Goal: Use online tool/utility

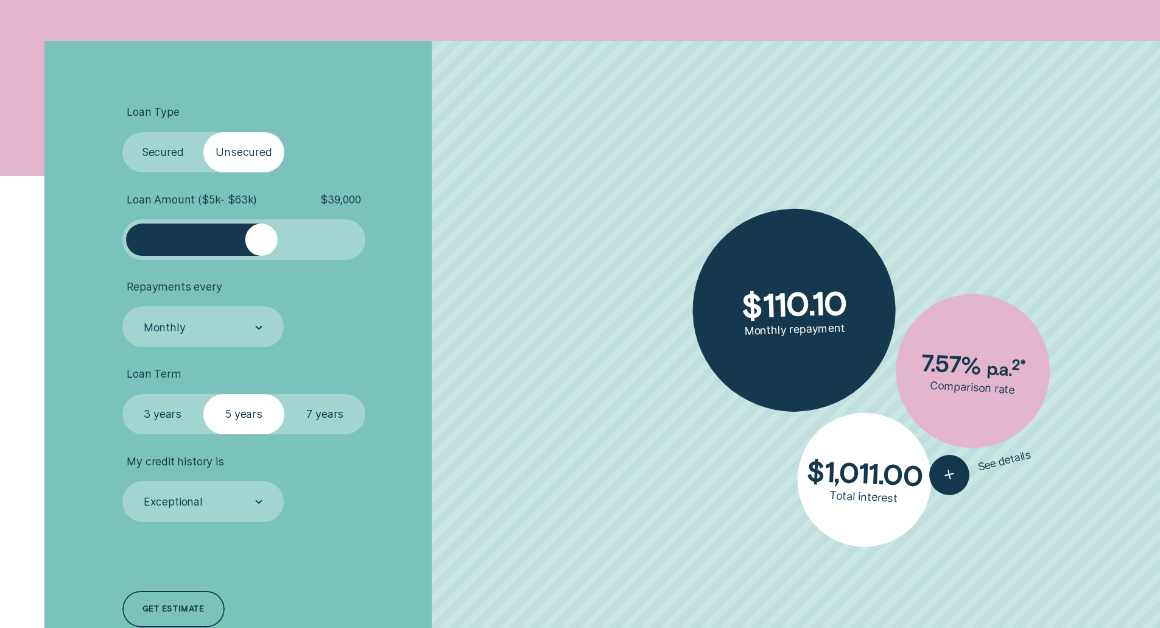
drag, startPoint x: 261, startPoint y: 231, endPoint x: 228, endPoint y: 233, distance: 33.5
click at [257, 233] on div at bounding box center [244, 240] width 203 height 32
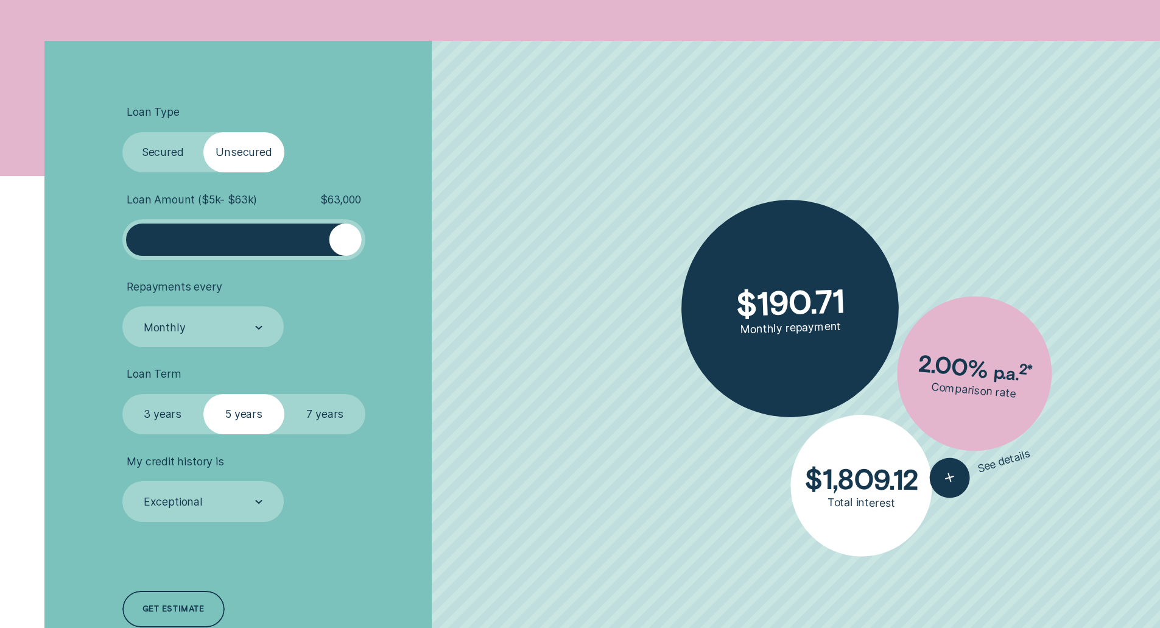
drag, startPoint x: 268, startPoint y: 233, endPoint x: 411, endPoint y: 239, distance: 143.3
click at [411, 239] on li "Loan Amount ( $5k - $63k ) $ 63,000" at bounding box center [309, 226] width 374 height 67
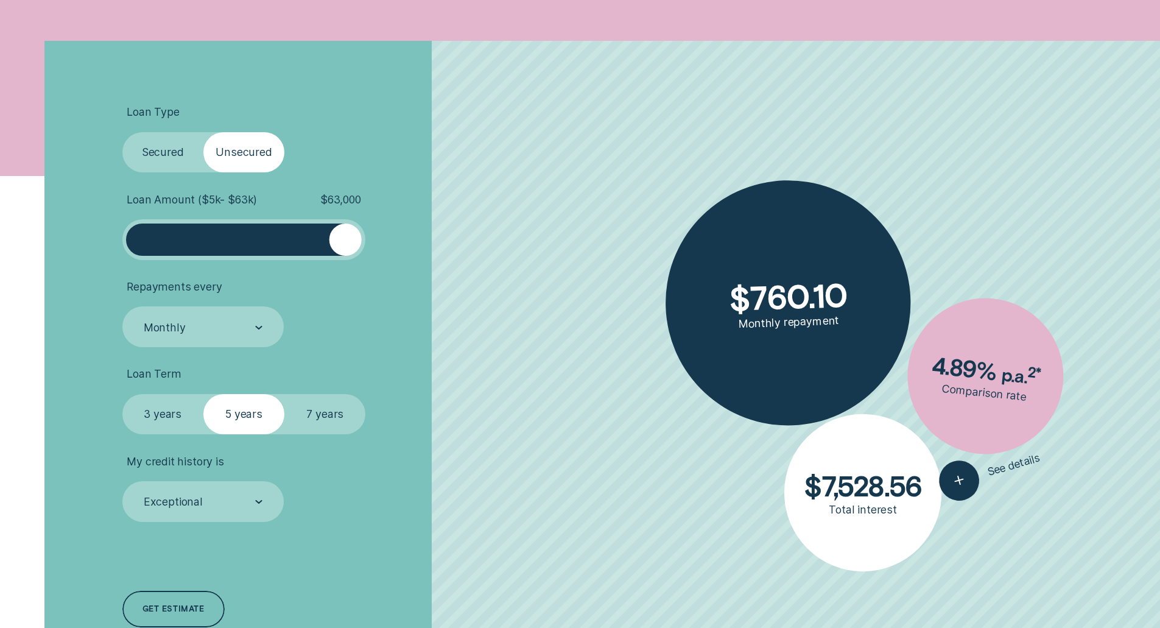
click at [159, 147] on label "Secured" at bounding box center [162, 152] width 81 height 41
click at [122, 132] on input "Secured" at bounding box center [122, 132] width 0 height 0
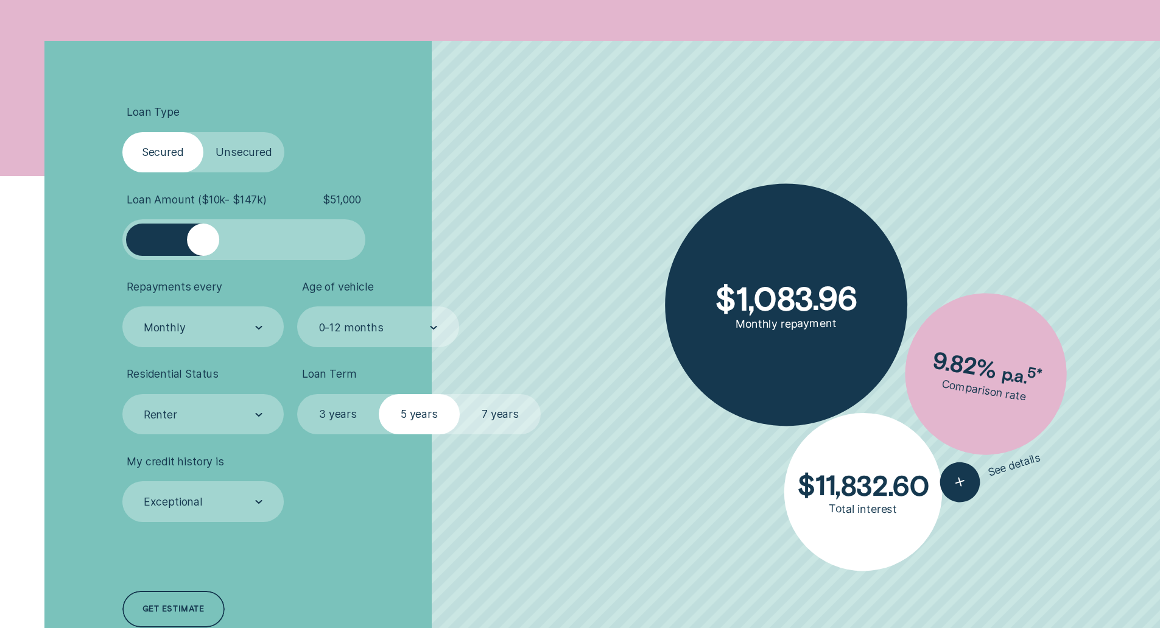
drag, startPoint x: 218, startPoint y: 241, endPoint x: 203, endPoint y: 235, distance: 16.4
click at [203, 235] on div at bounding box center [203, 240] width 32 height 32
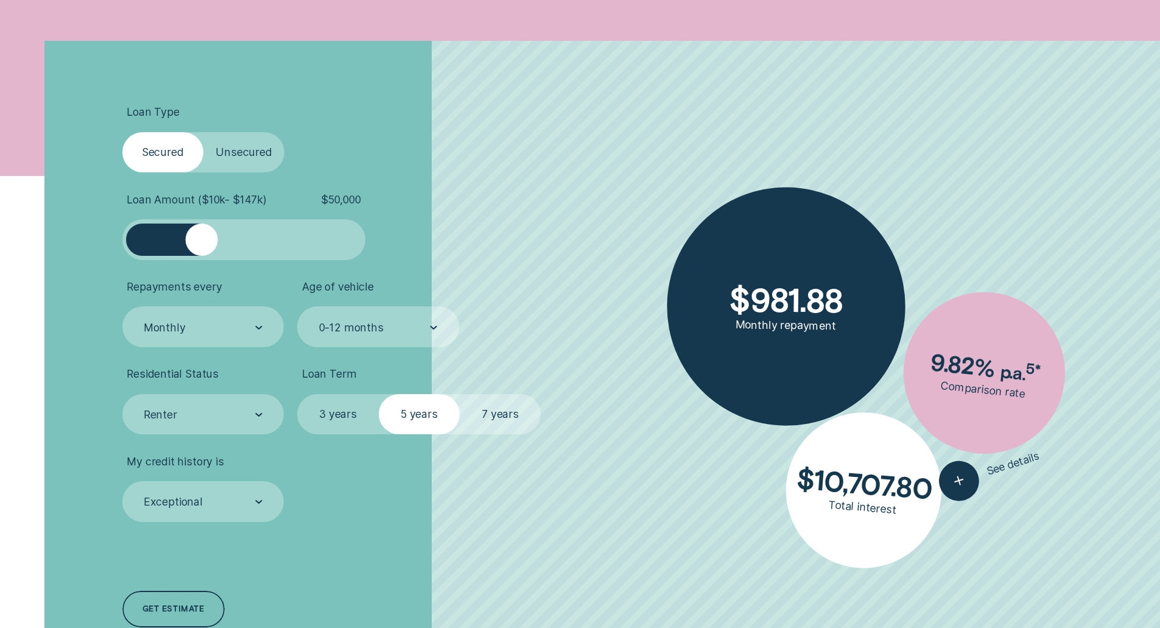
drag, startPoint x: 194, startPoint y: 238, endPoint x: 201, endPoint y: 238, distance: 7.3
click at [201, 238] on div at bounding box center [201, 240] width 32 height 32
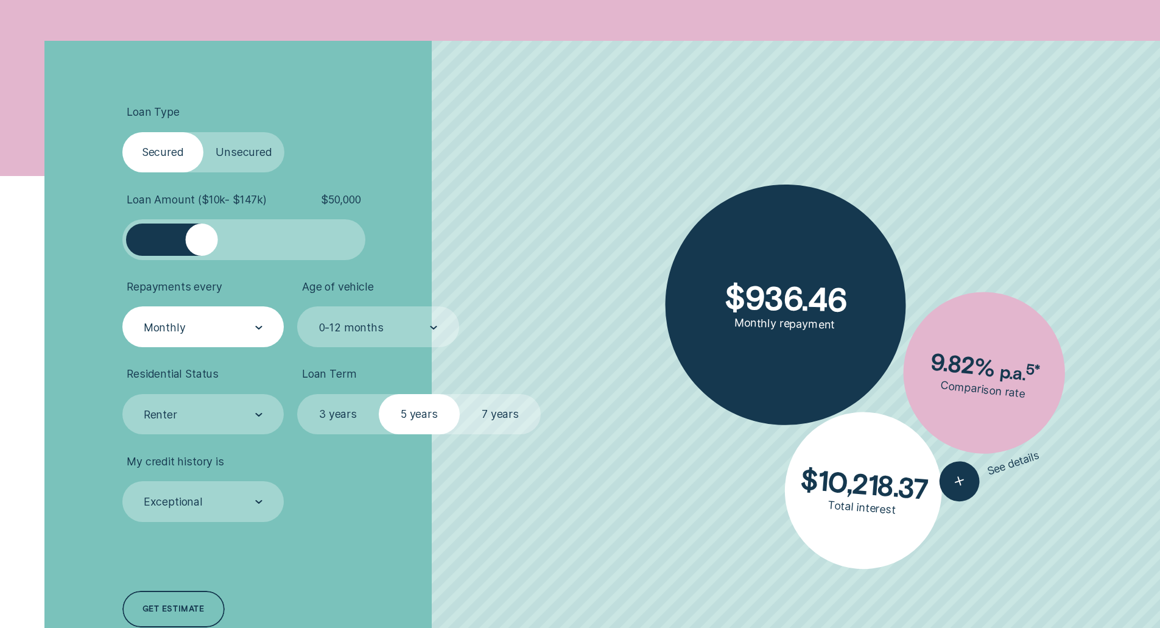
click at [173, 325] on div "Monthly" at bounding box center [165, 326] width 42 height 13
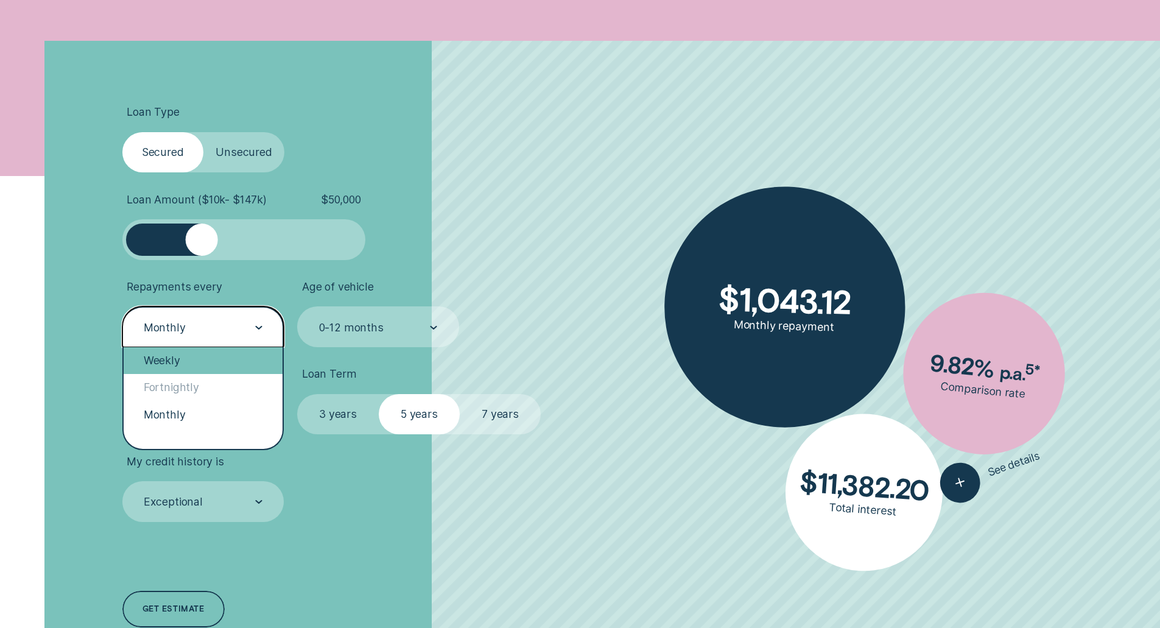
click at [171, 359] on div "Weekly" at bounding box center [204, 360] width 160 height 27
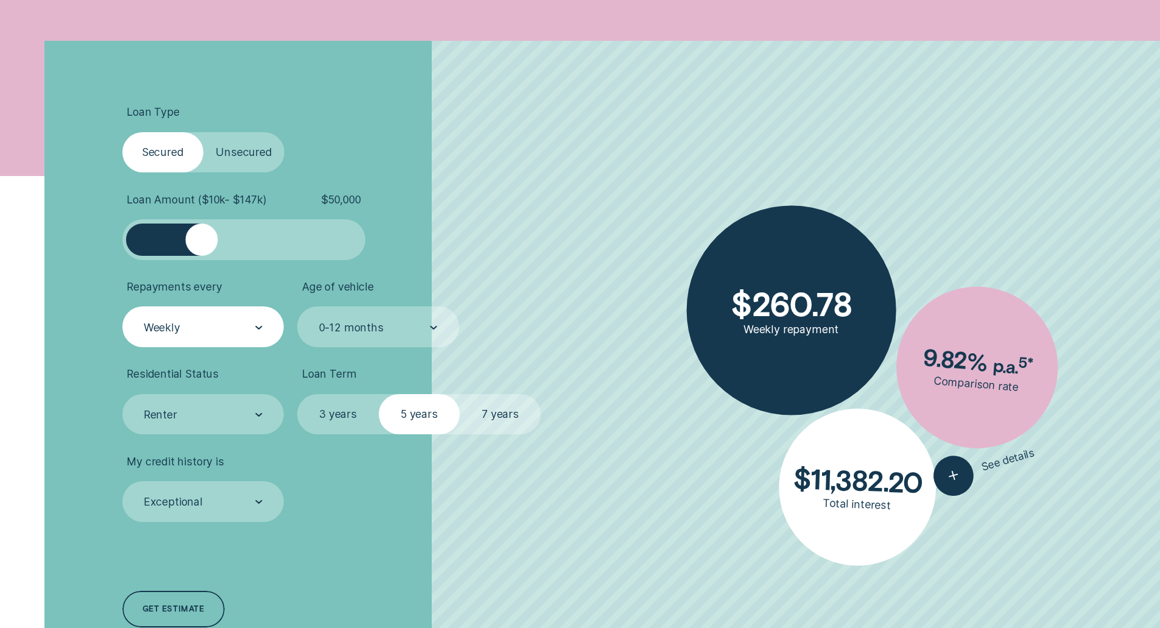
click at [495, 419] on label "7 years" at bounding box center [500, 414] width 81 height 41
click at [460, 394] on input "7 years" at bounding box center [460, 394] width 0 height 0
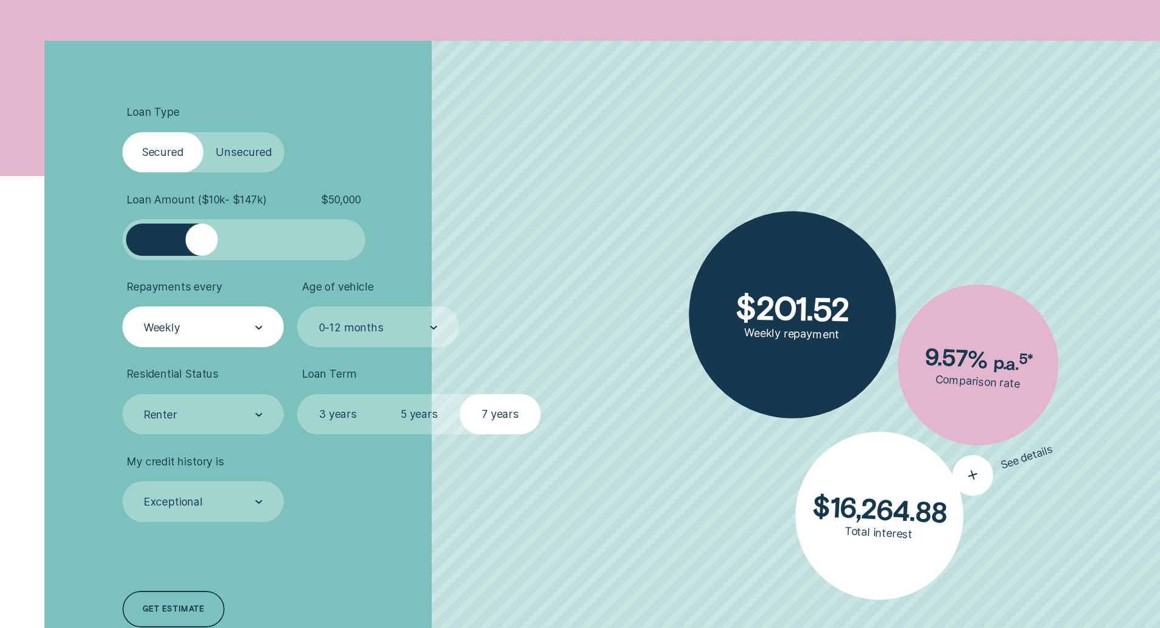
click at [970, 470] on icon "button" at bounding box center [973, 475] width 25 height 24
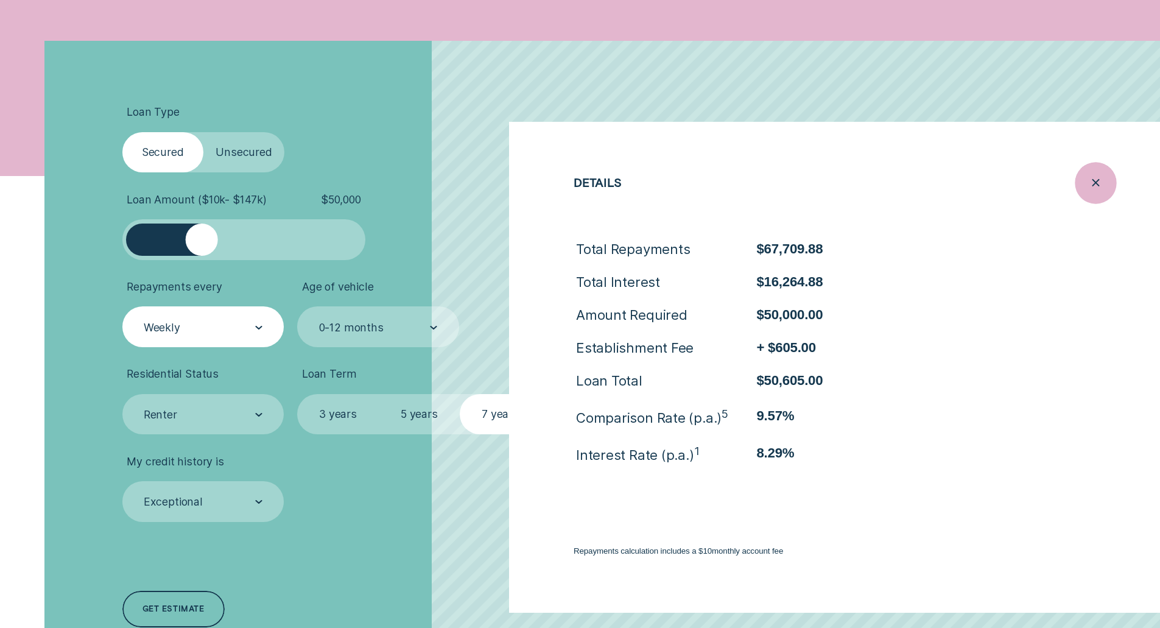
click at [1101, 185] on icon "Close loan details" at bounding box center [1095, 183] width 21 height 19
